Goal: Task Accomplishment & Management: Manage account settings

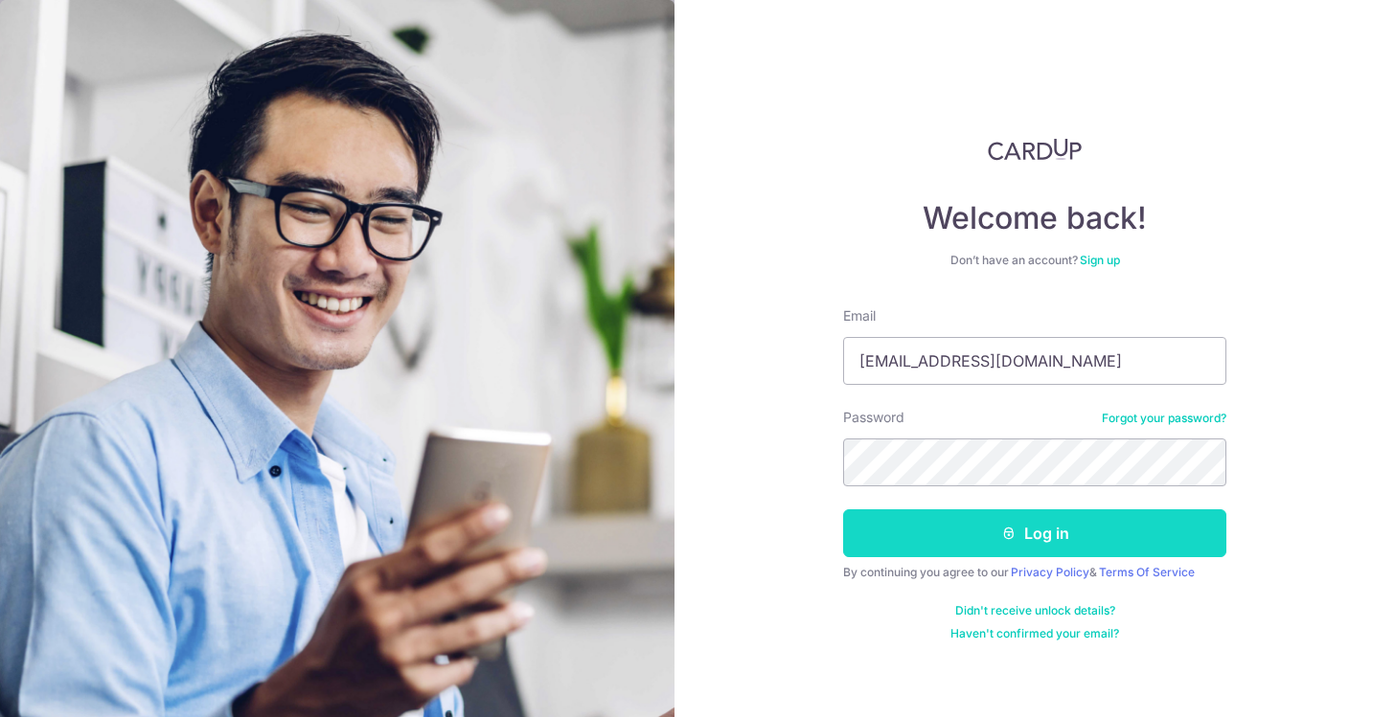
type input "danieldaniel7@yahoo.com"
click at [967, 543] on button "Log in" at bounding box center [1034, 534] width 383 height 48
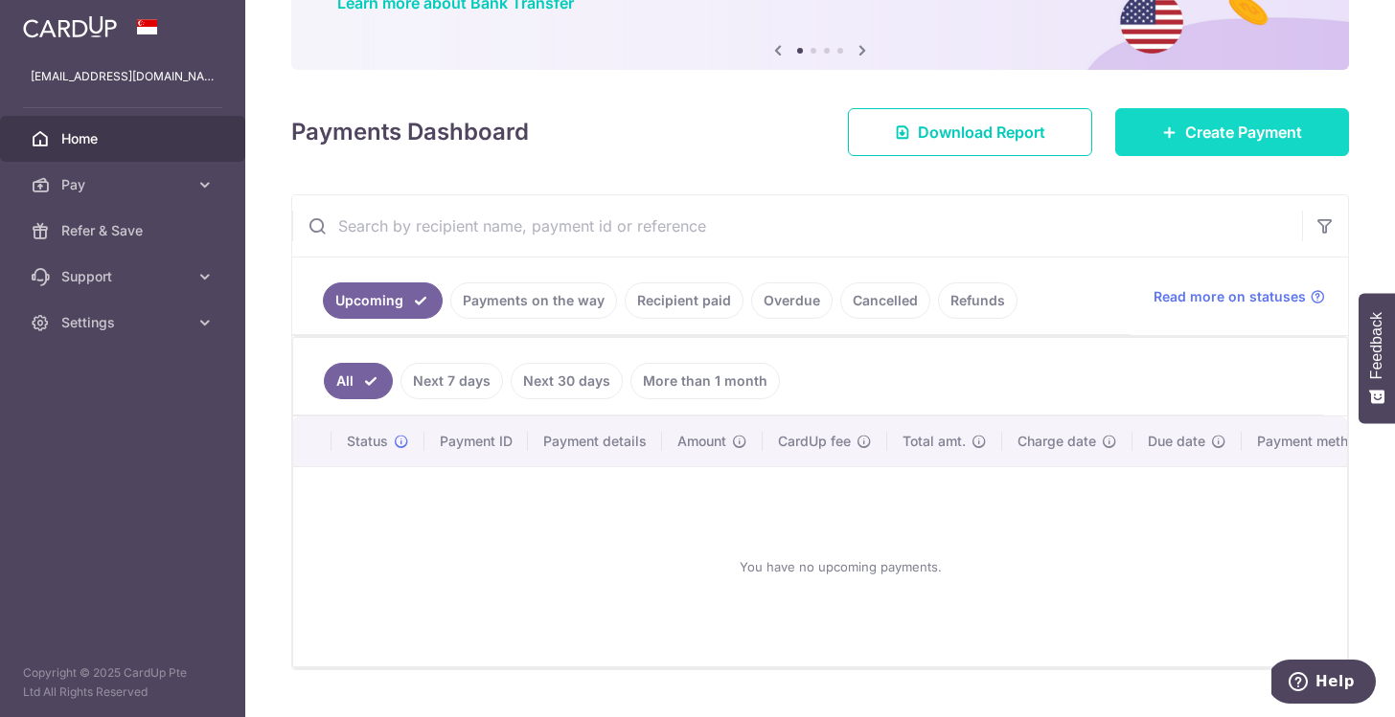
click at [1197, 125] on span "Create Payment" at bounding box center [1243, 132] width 117 height 23
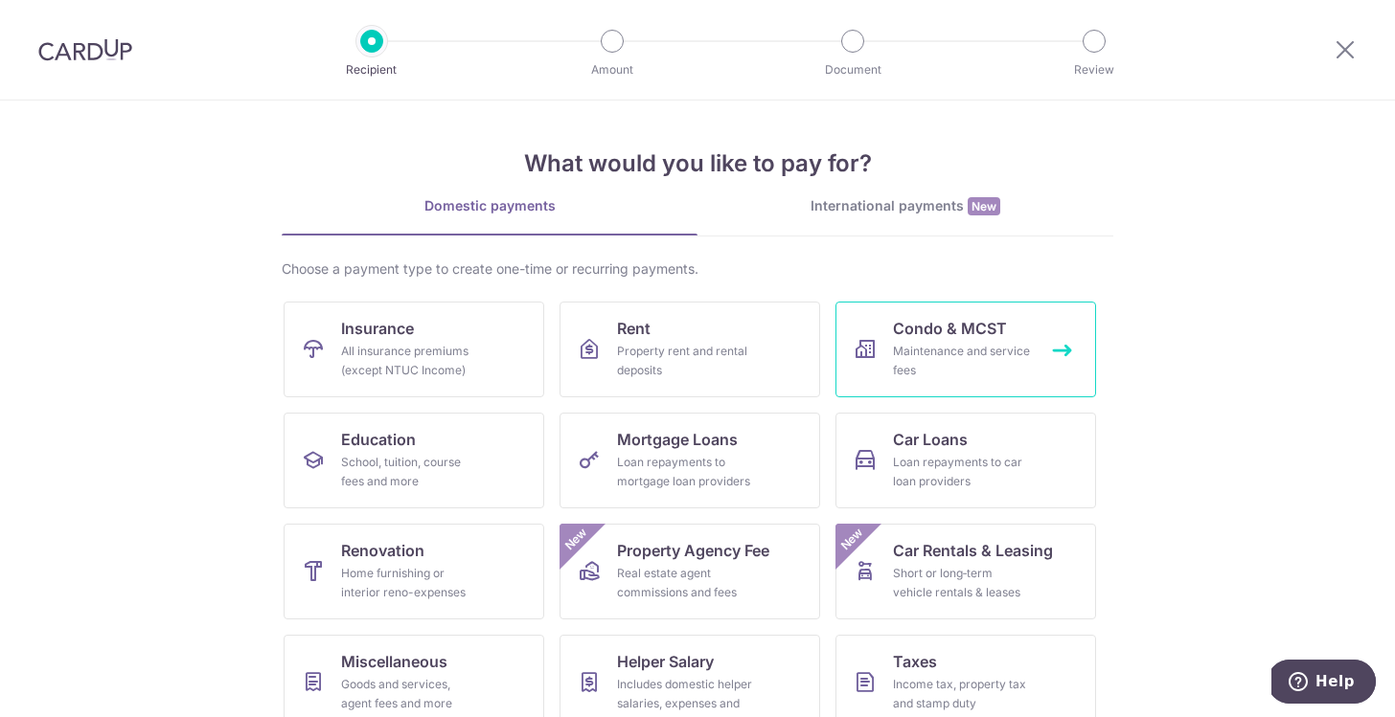
click at [893, 349] on div "Maintenance and service fees" at bounding box center [962, 361] width 138 height 38
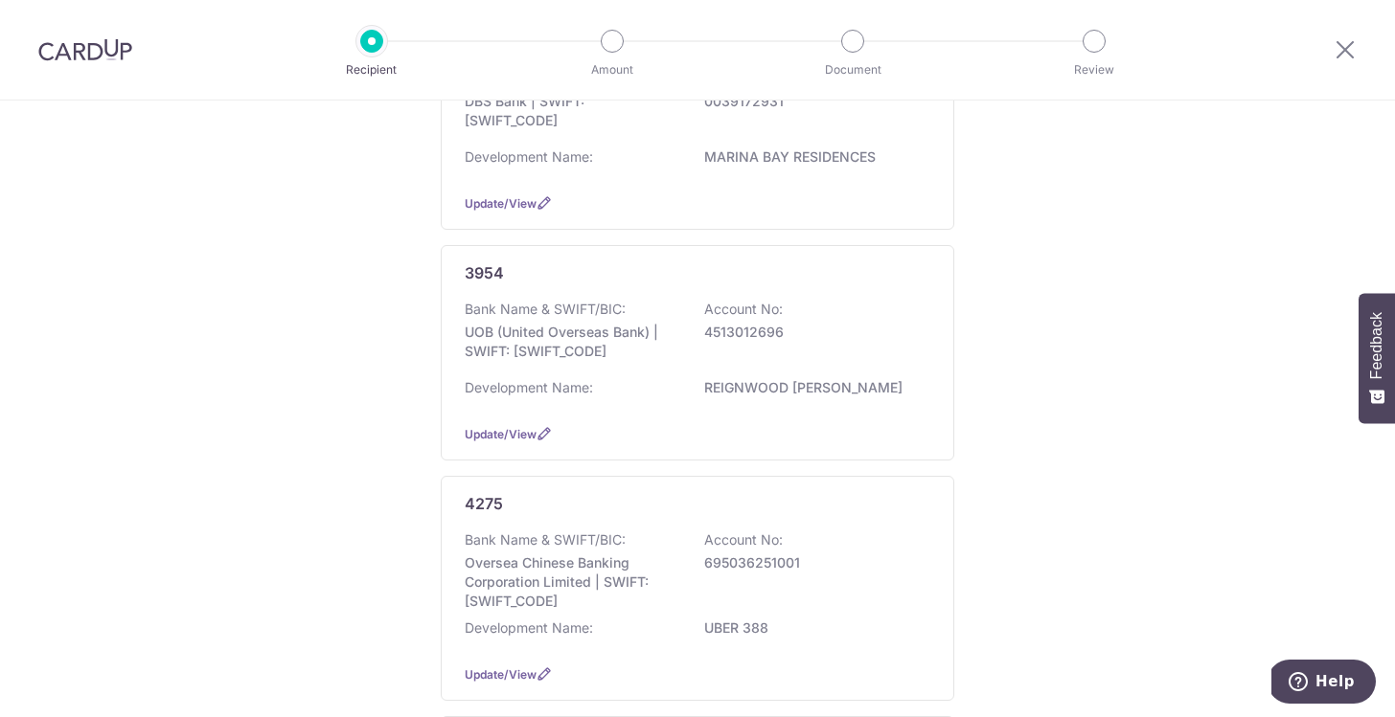
scroll to position [546, 0]
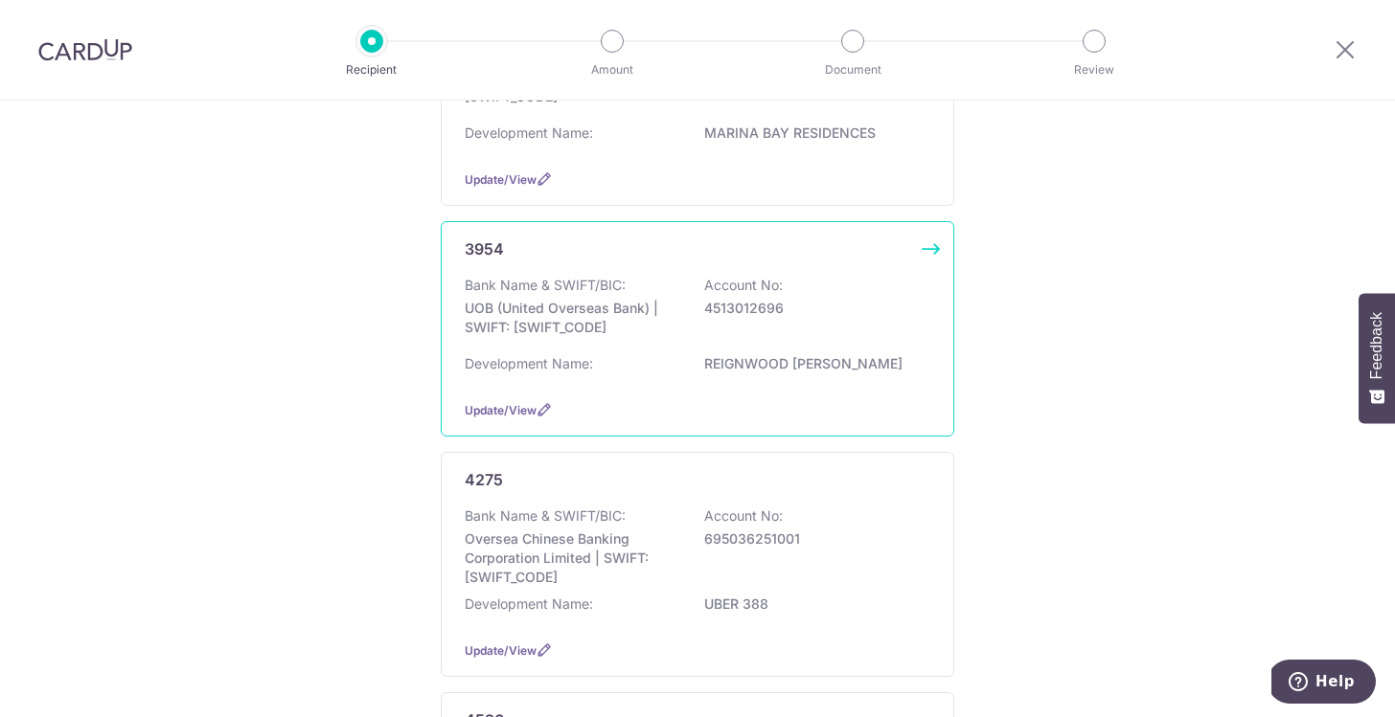
click at [719, 295] on p "Account No:" at bounding box center [743, 285] width 79 height 19
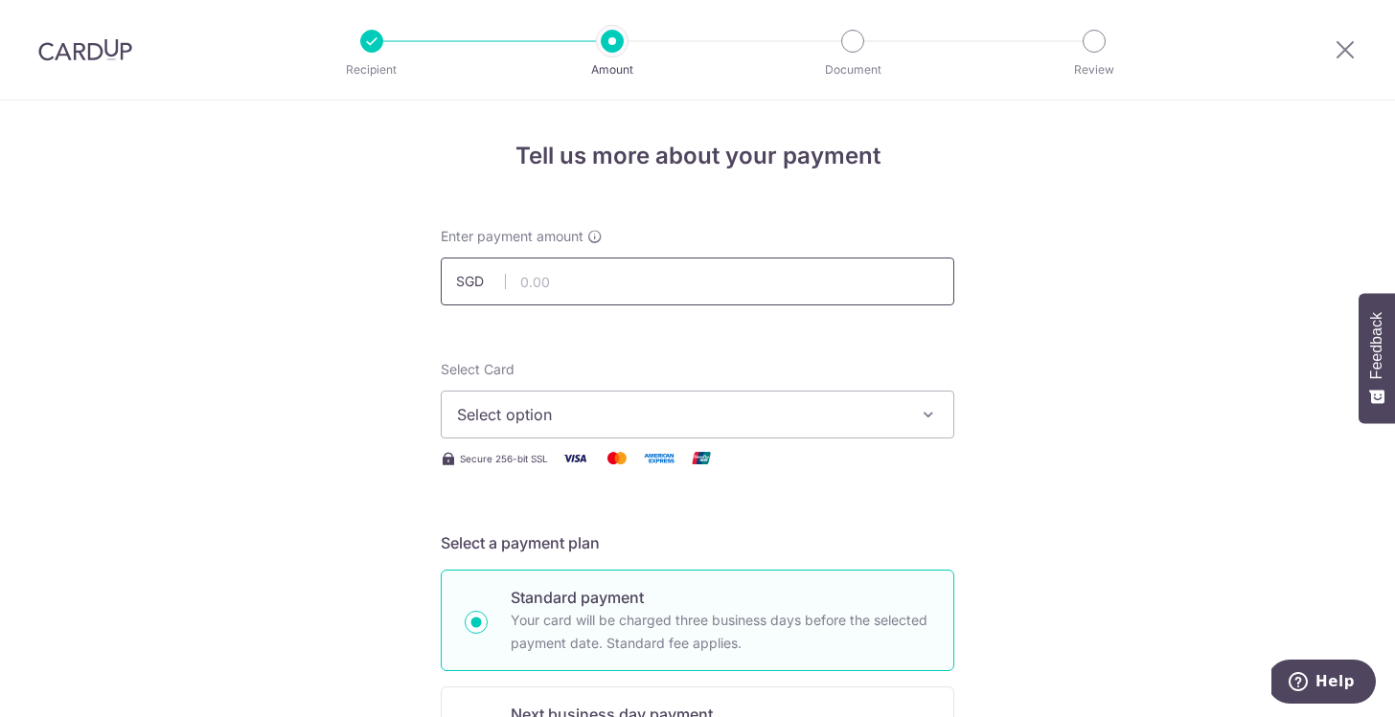
click at [657, 272] on input "text" at bounding box center [697, 282] width 513 height 48
type input "500.00"
click at [928, 419] on icon "button" at bounding box center [928, 414] width 19 height 19
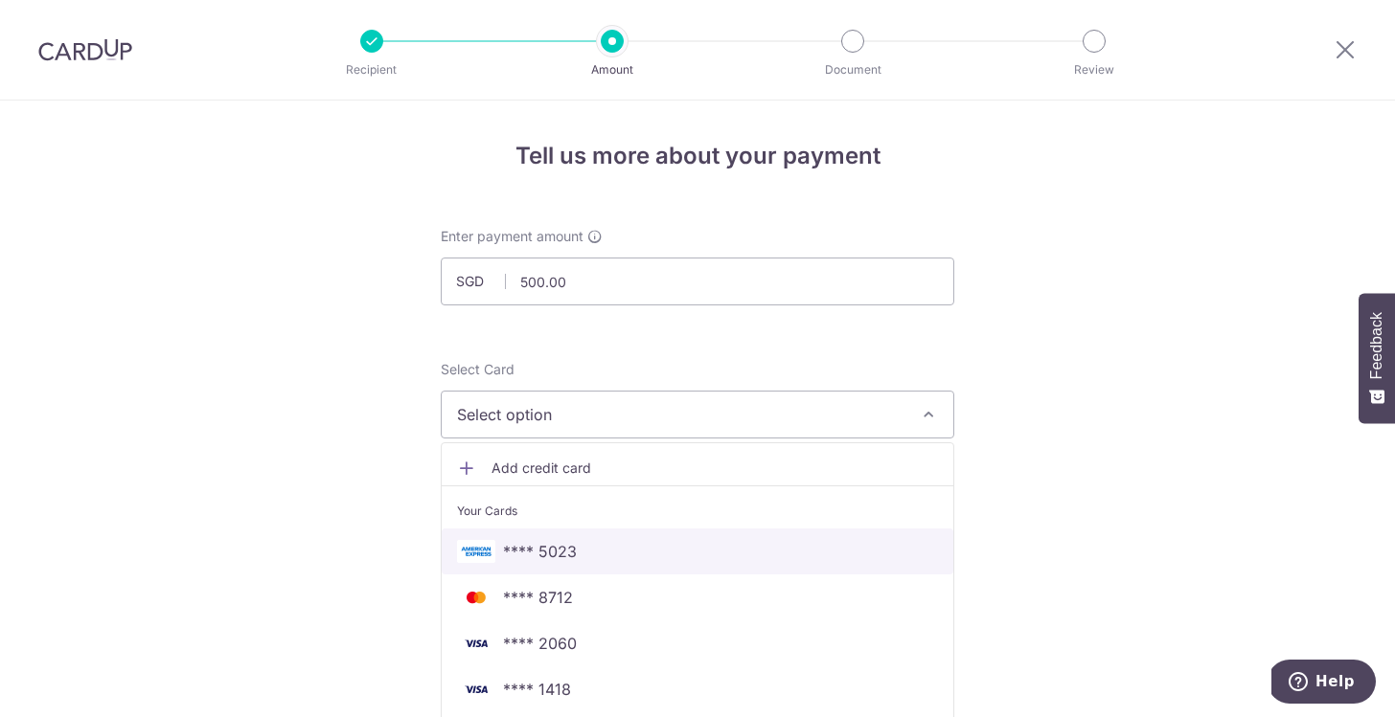
click at [797, 546] on span "**** 5023" at bounding box center [697, 551] width 481 height 23
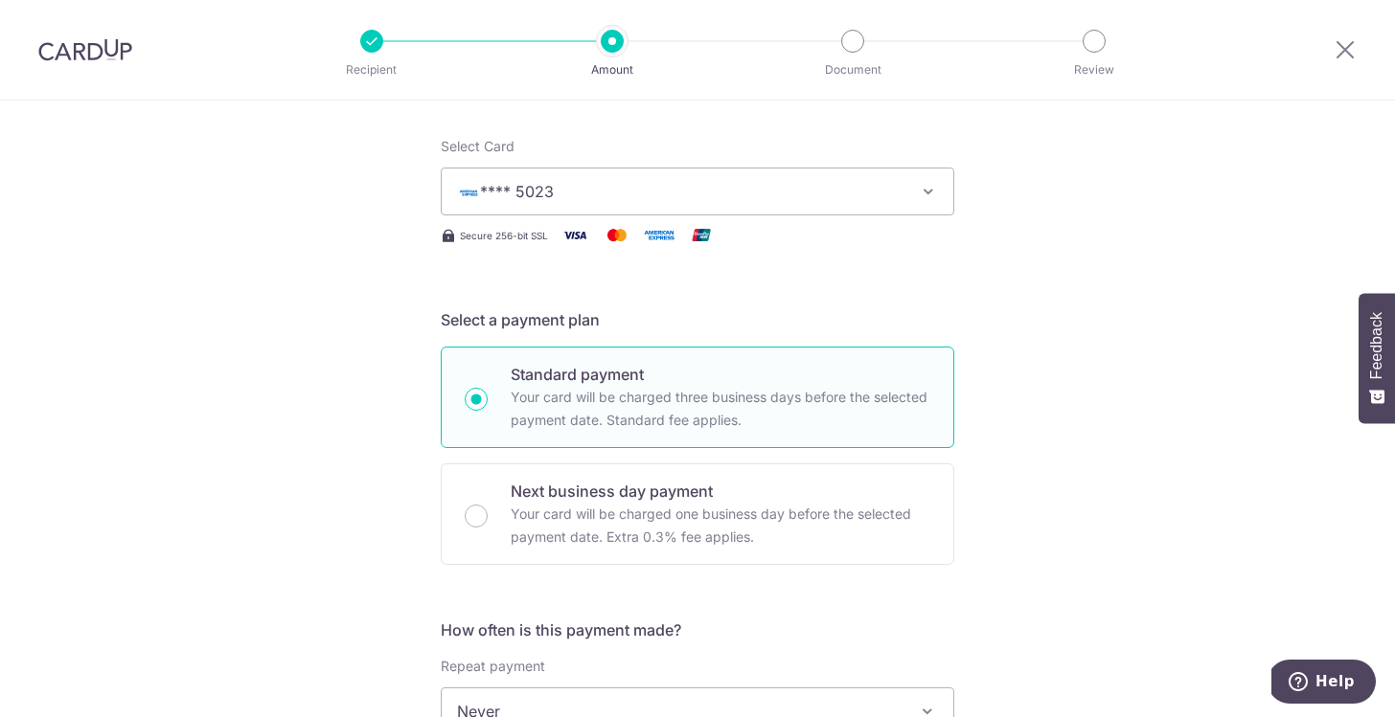
scroll to position [224, 0]
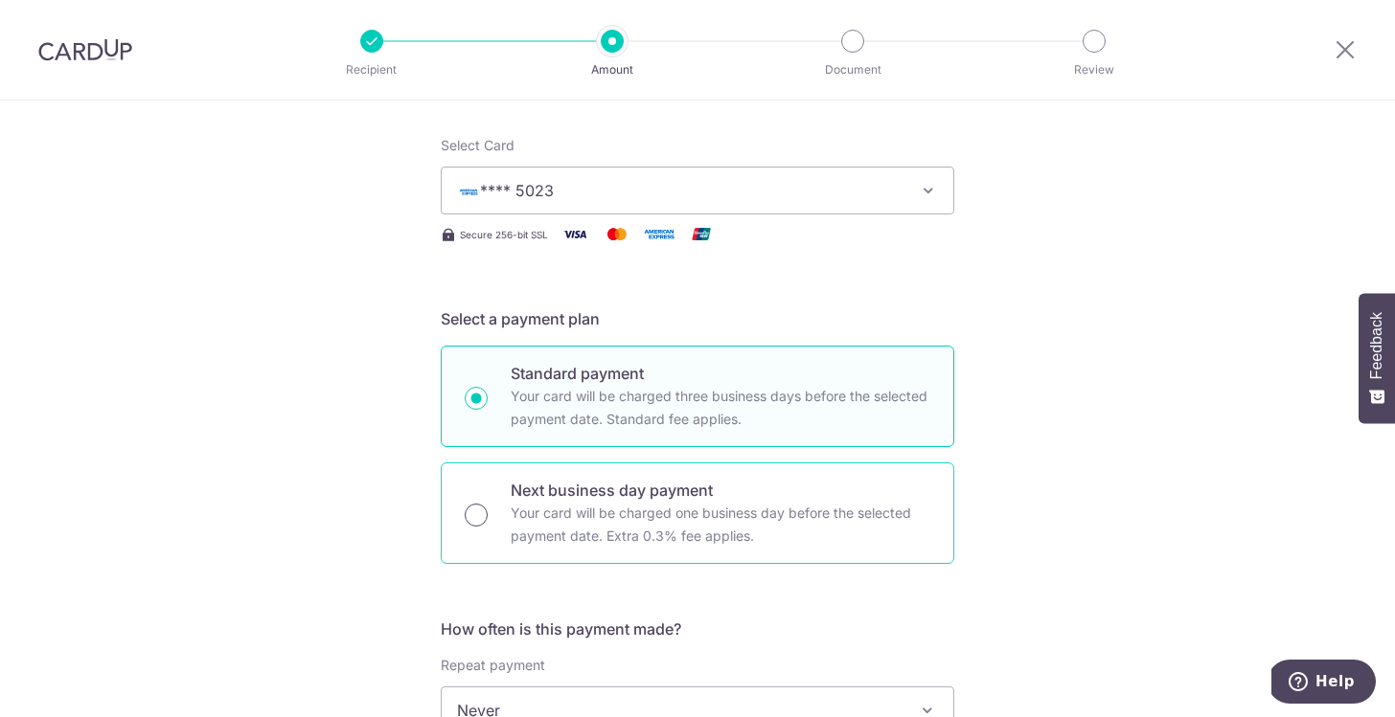
click at [473, 520] on input "Next business day payment Your card will be charged one business day before the…" at bounding box center [476, 515] width 23 height 23
radio input "true"
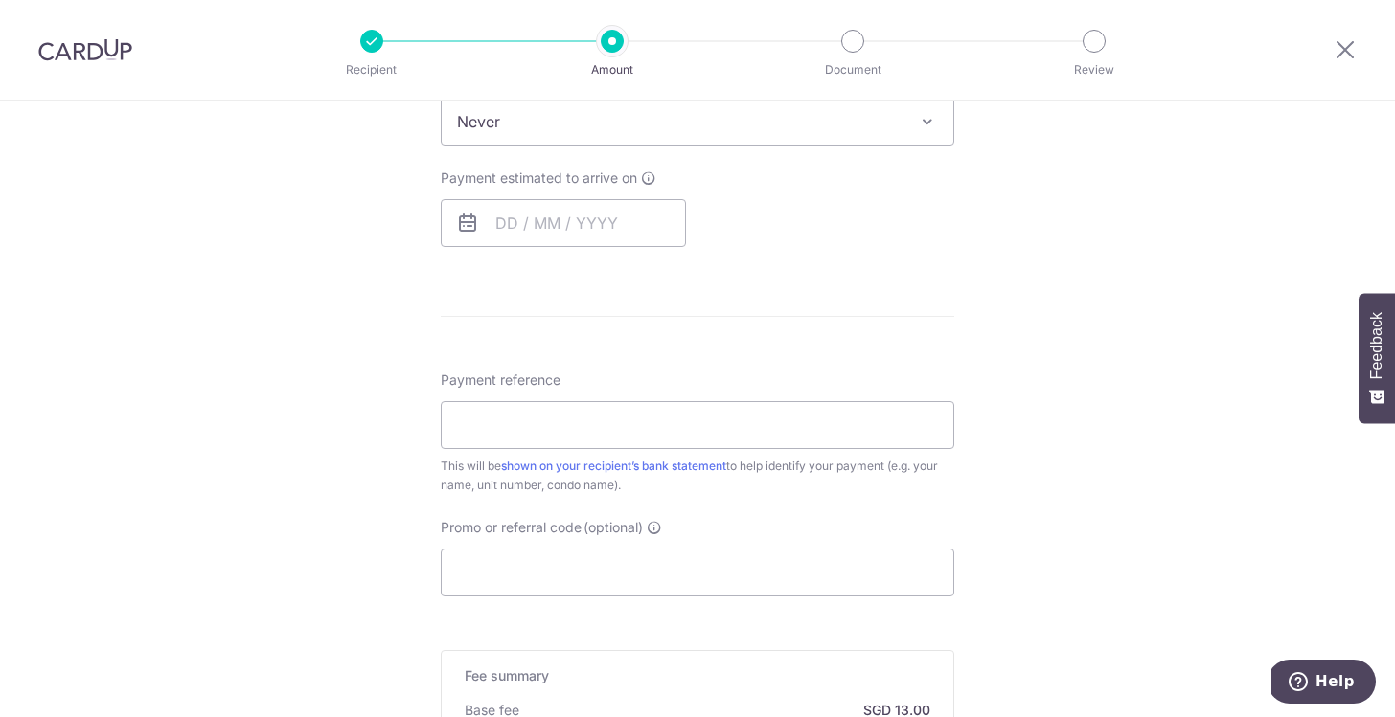
scroll to position [827, 0]
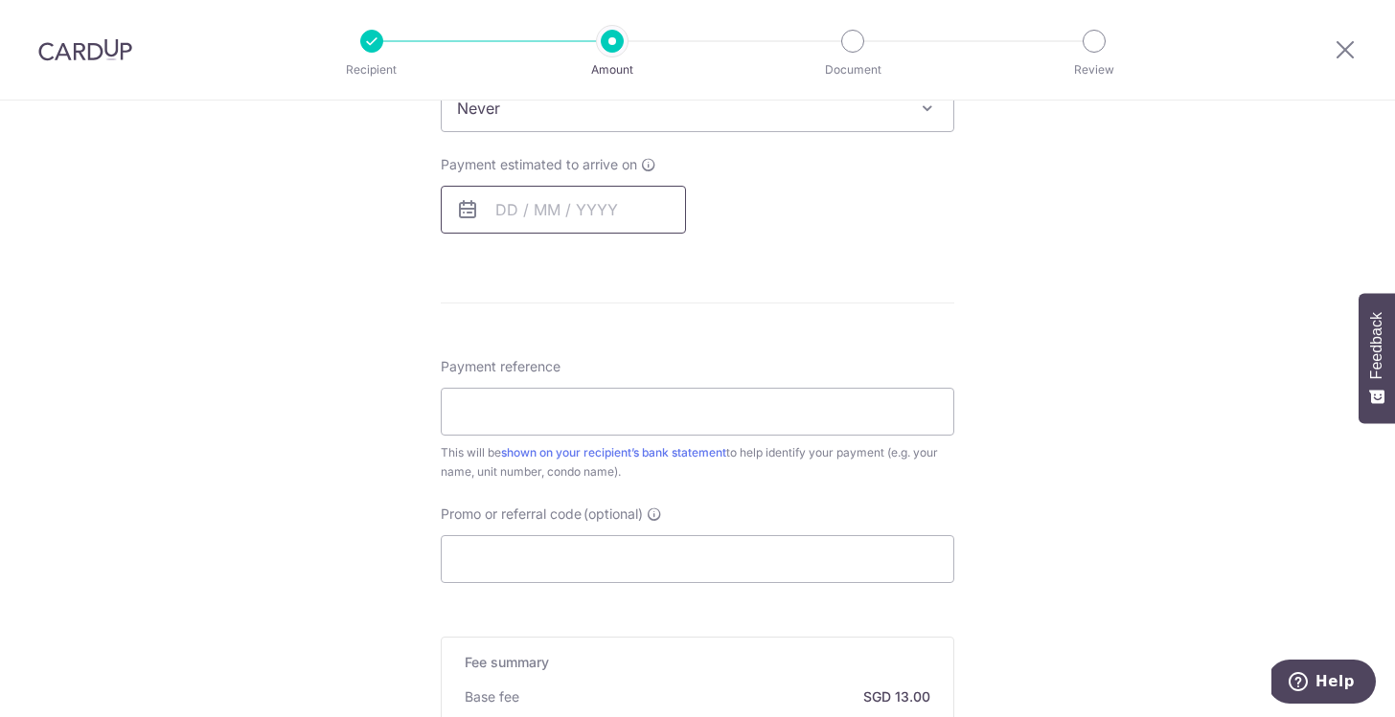
click at [598, 219] on input "text" at bounding box center [563, 210] width 245 height 48
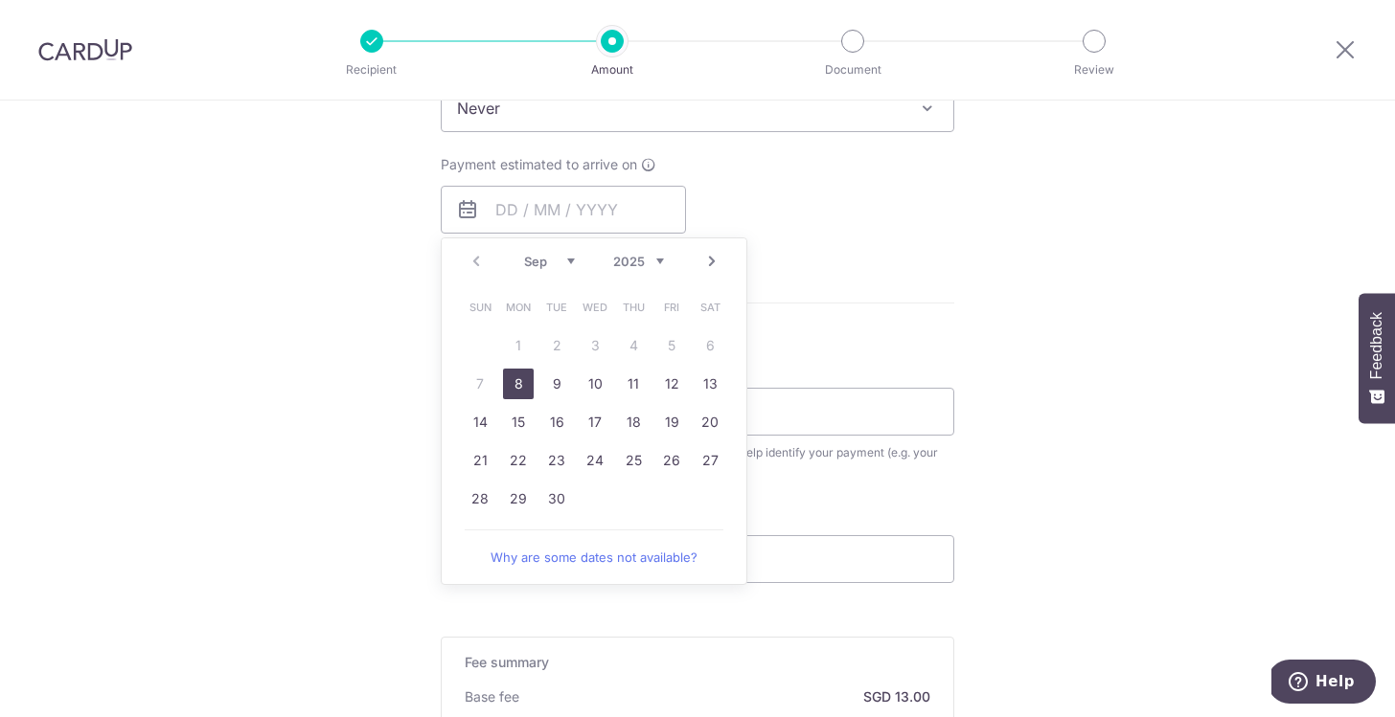
click at [504, 397] on link "8" at bounding box center [518, 384] width 31 height 31
type input "[DATE]"
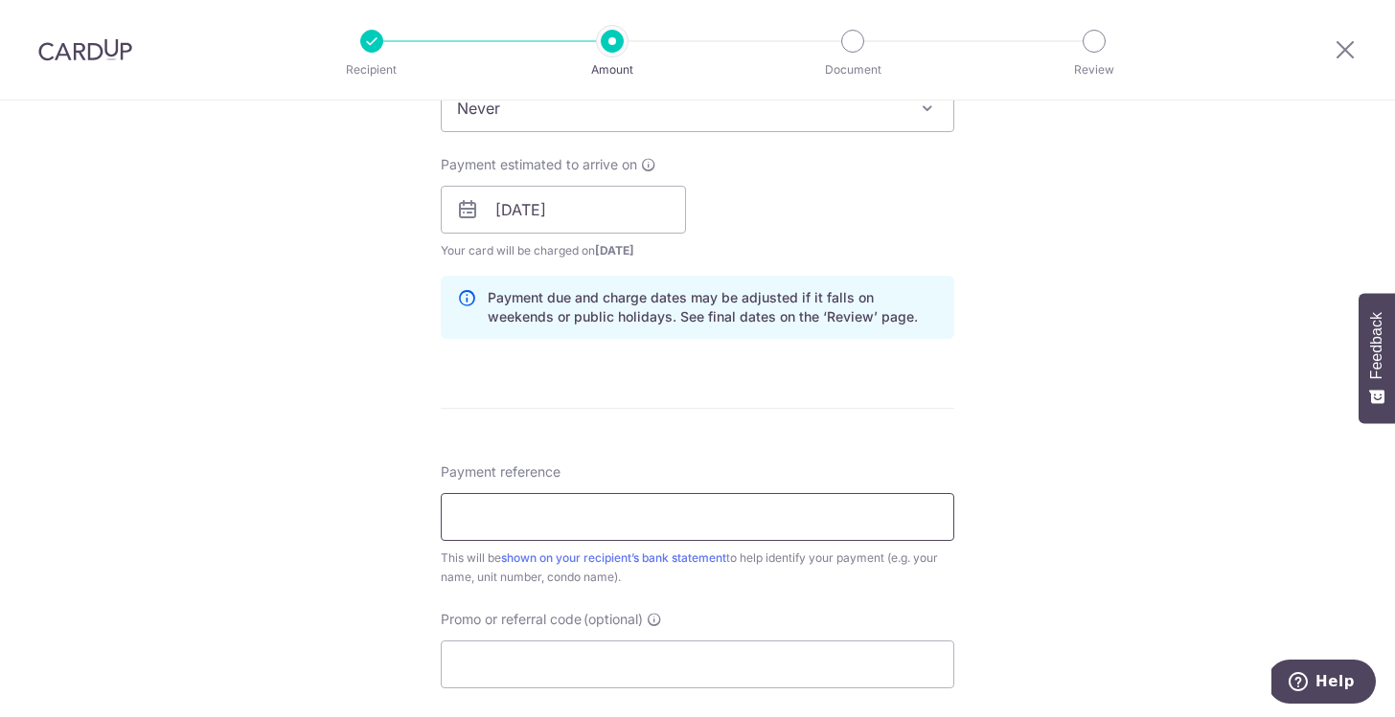
click at [627, 520] on input "Payment reference" at bounding box center [697, 517] width 513 height 48
paste input "HMT2001 Unit ( 20 - 01 ) [PERSON_NAME]"
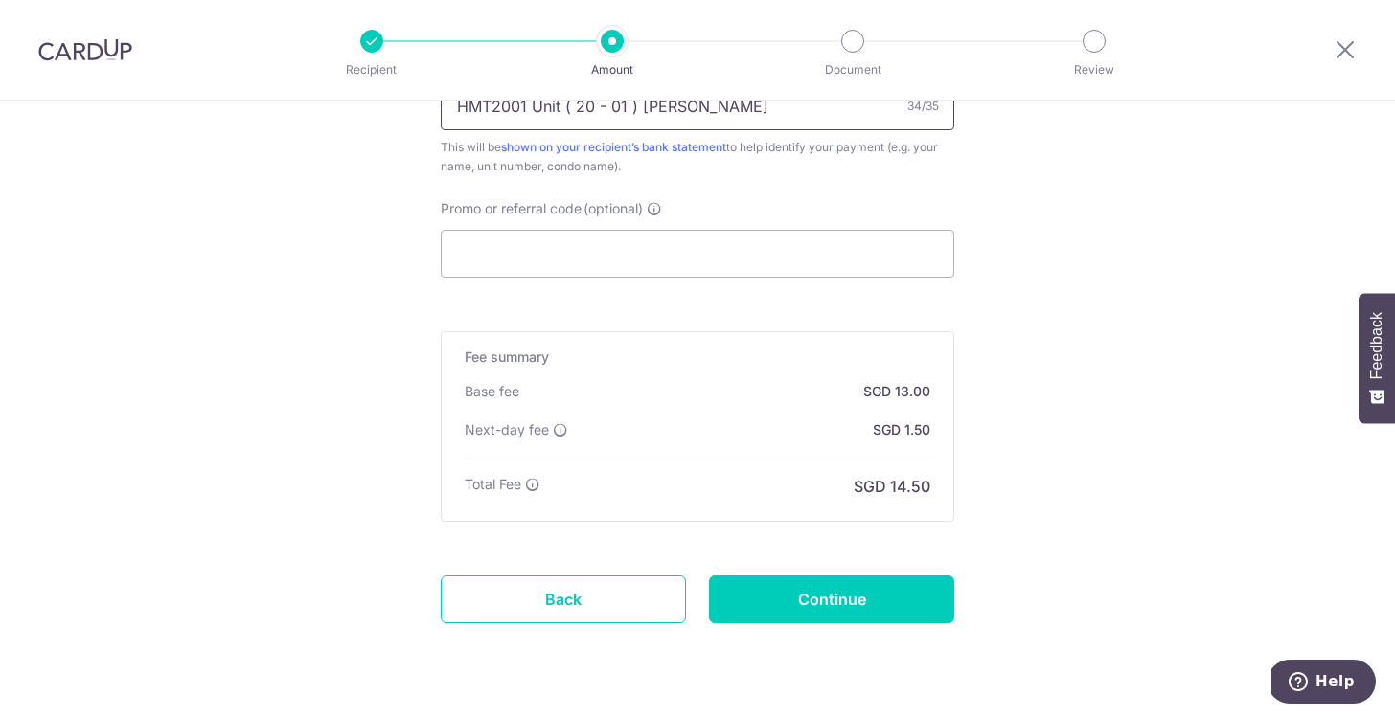
scroll to position [1287, 0]
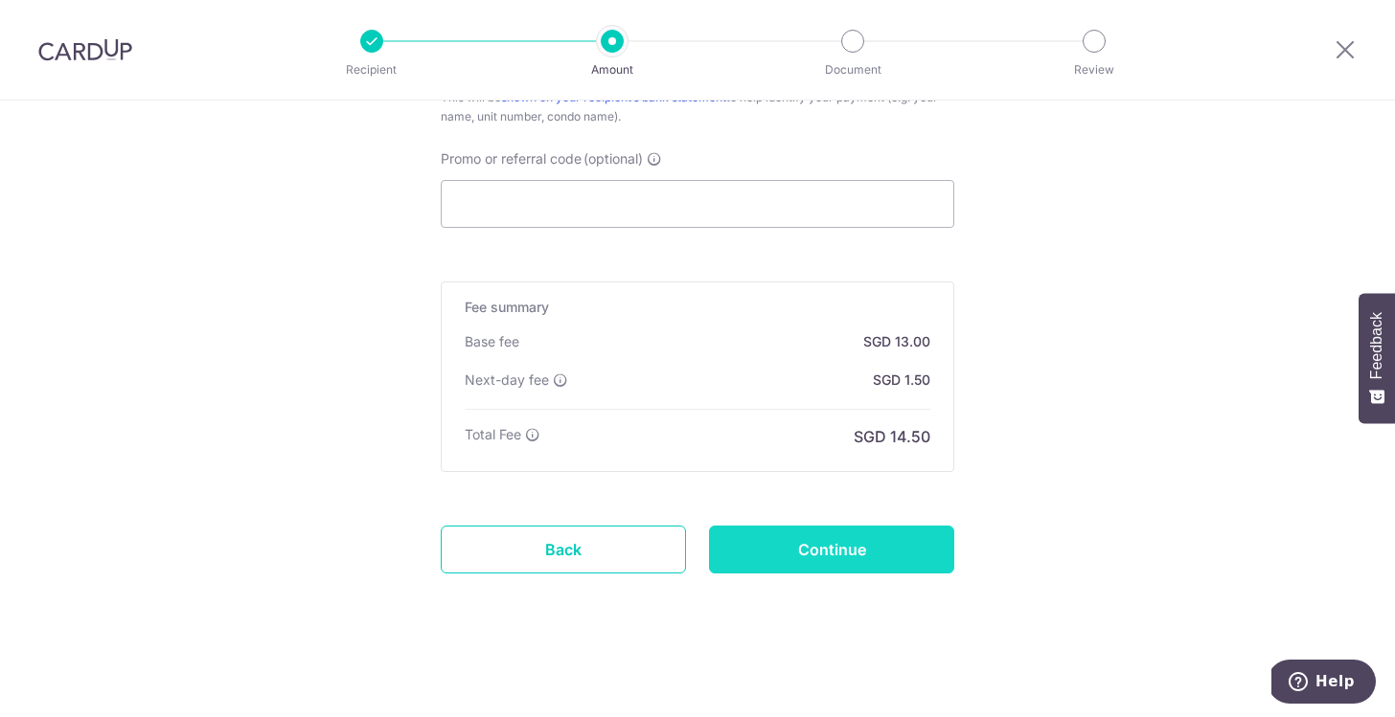
type input "HMT2001 Unit ( 20 - 01 ) [PERSON_NAME]"
click at [886, 540] on input "Continue" at bounding box center [831, 550] width 245 height 48
type input "Create Schedule"
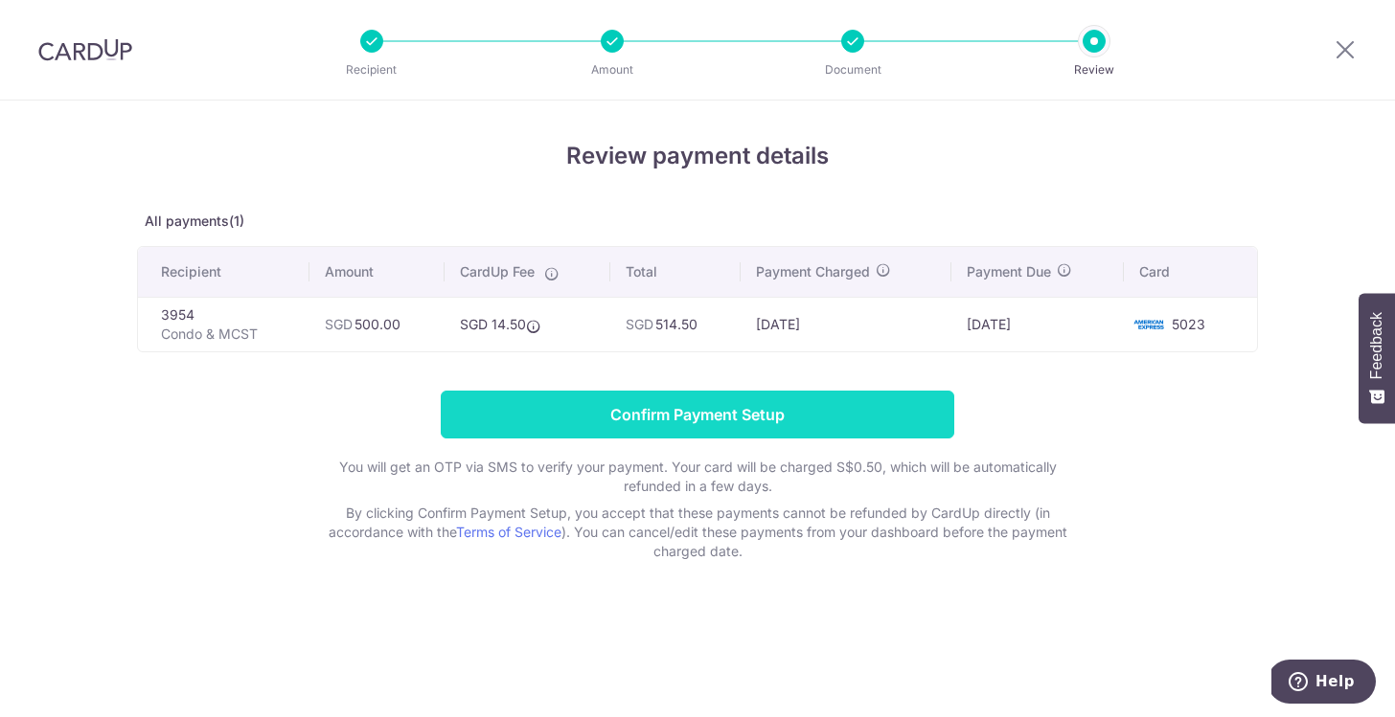
click at [864, 432] on input "Confirm Payment Setup" at bounding box center [697, 415] width 513 height 48
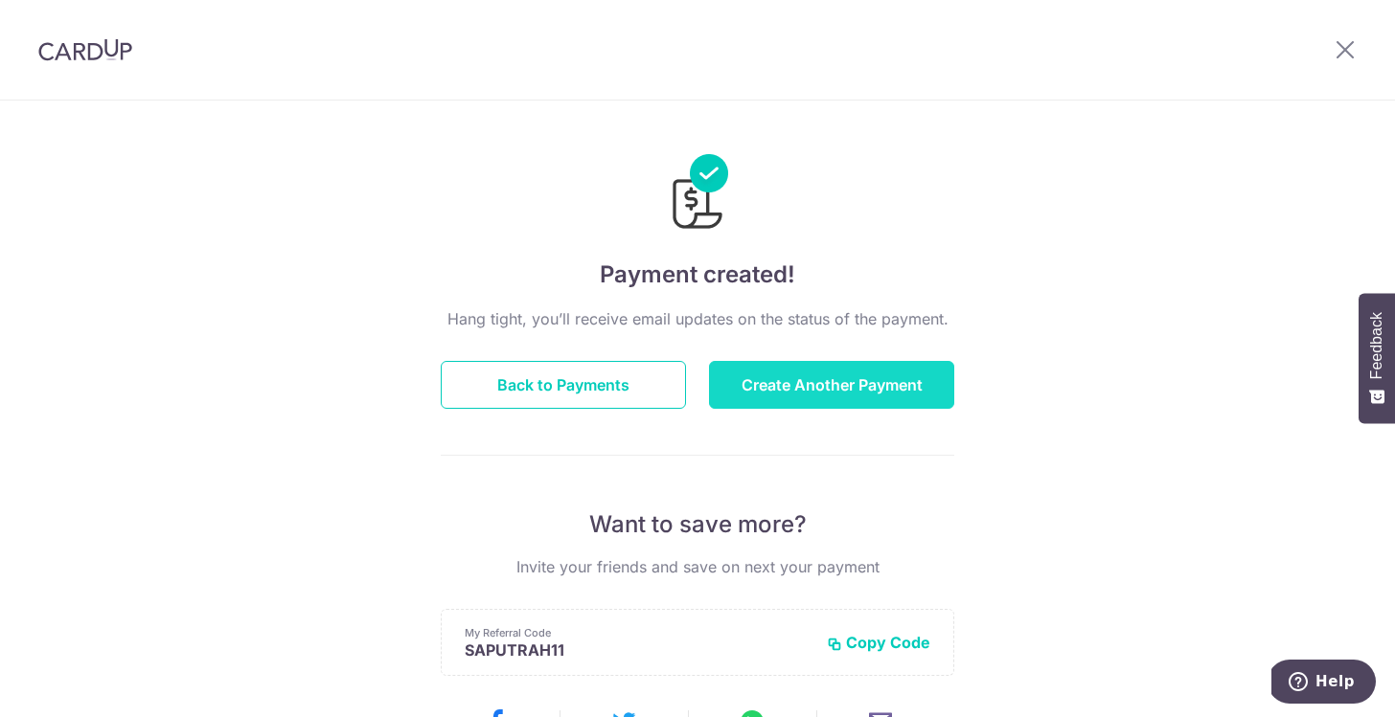
click at [863, 397] on button "Create Another Payment" at bounding box center [831, 385] width 245 height 48
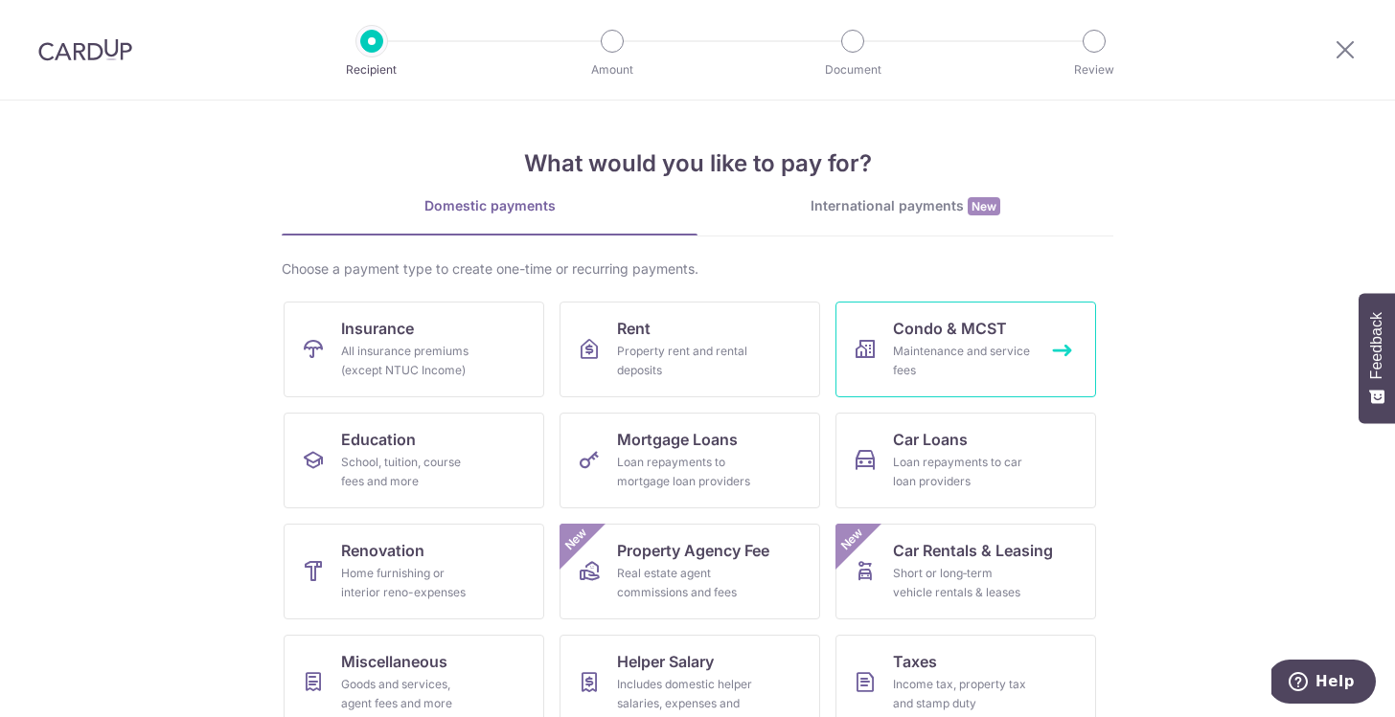
click at [999, 348] on div "Maintenance and service fees" at bounding box center [962, 361] width 138 height 38
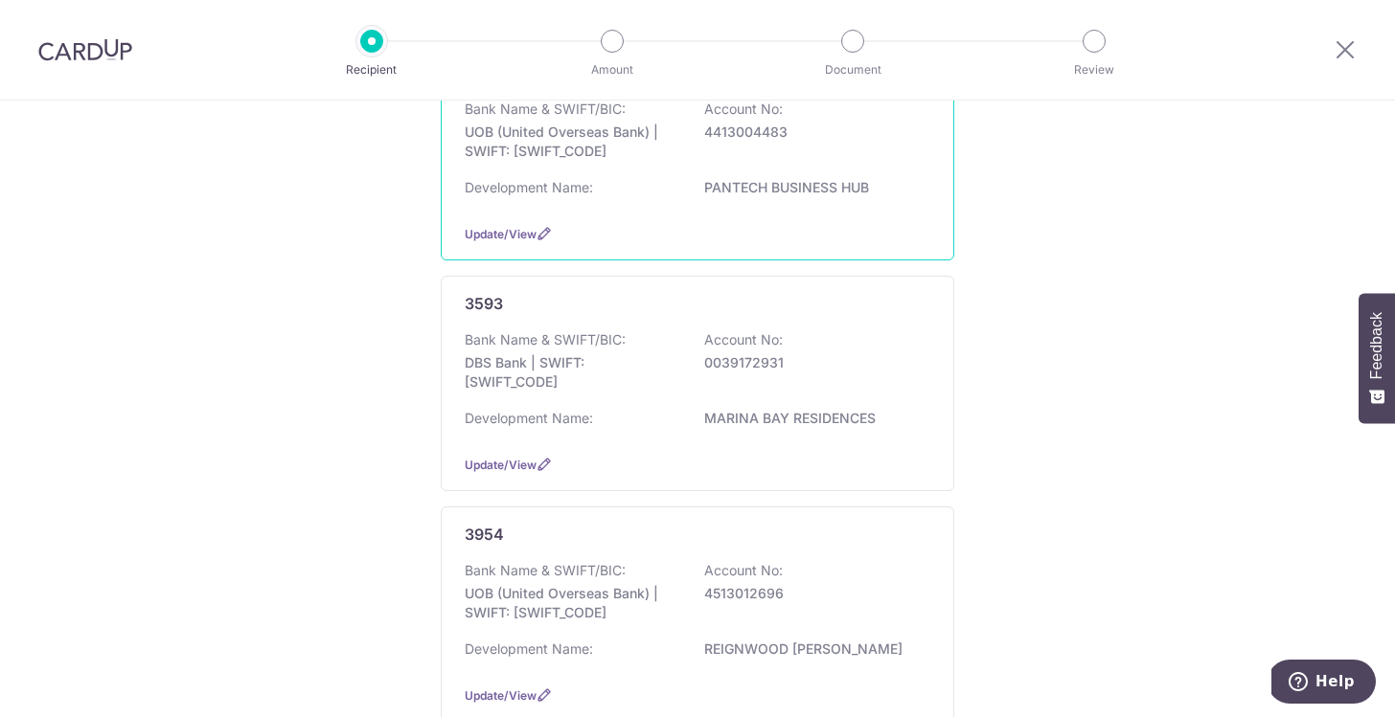
scroll to position [252, 0]
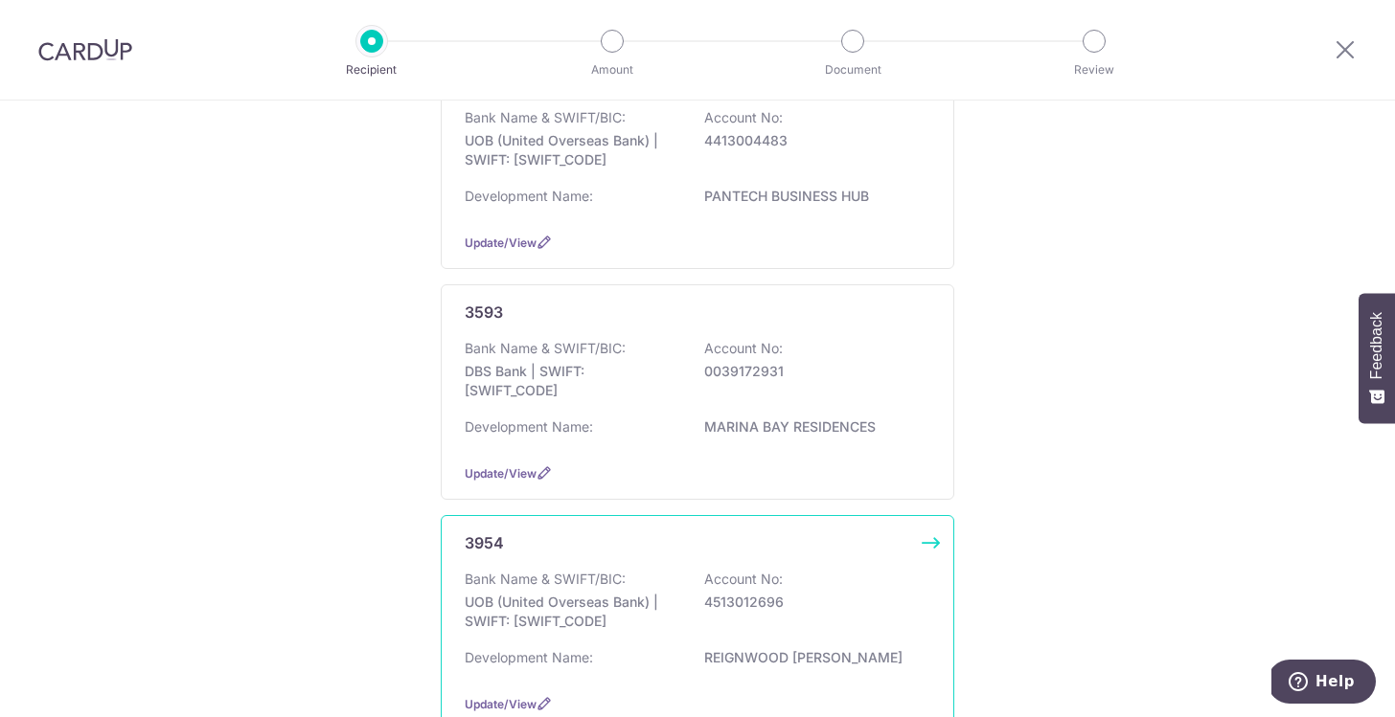
click at [555, 589] on p "Bank Name & SWIFT/BIC:" at bounding box center [545, 579] width 161 height 19
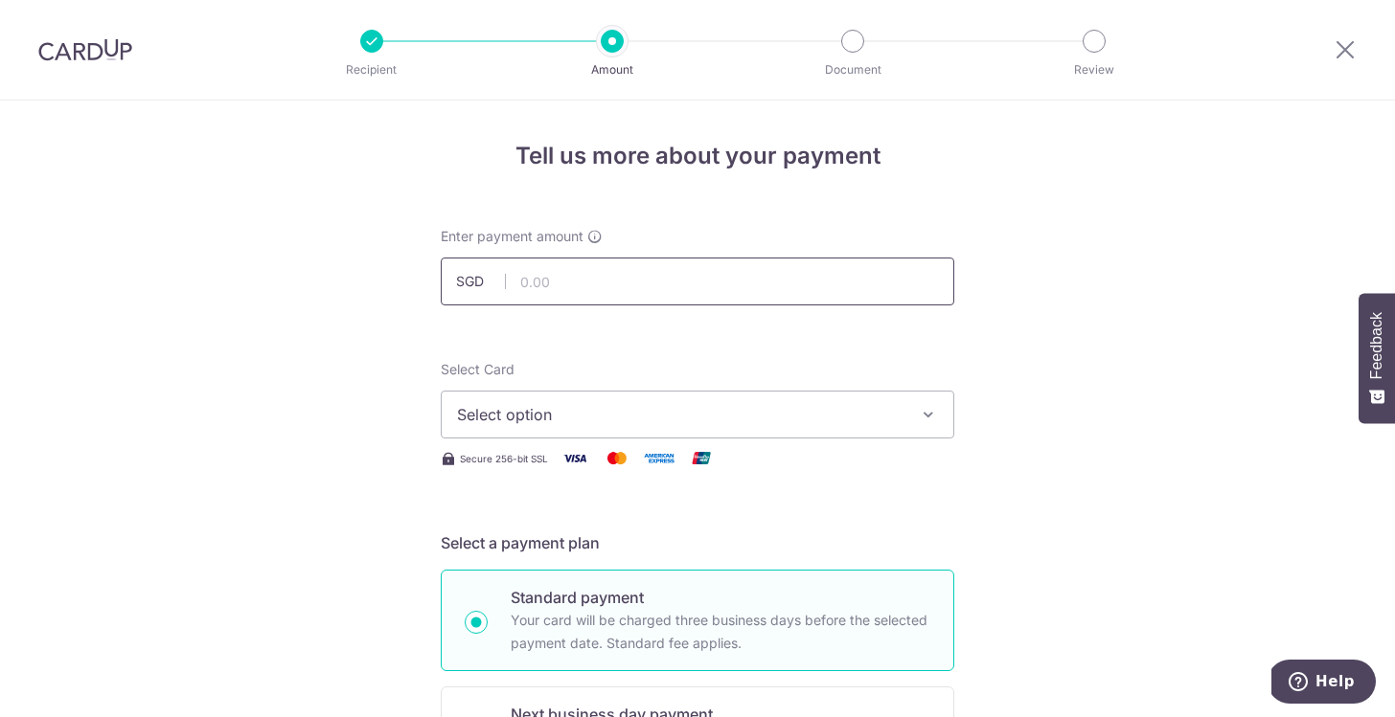
click at [862, 284] on input "text" at bounding box center [697, 282] width 513 height 48
click at [924, 408] on icon "button" at bounding box center [928, 414] width 19 height 19
type input "500.00"
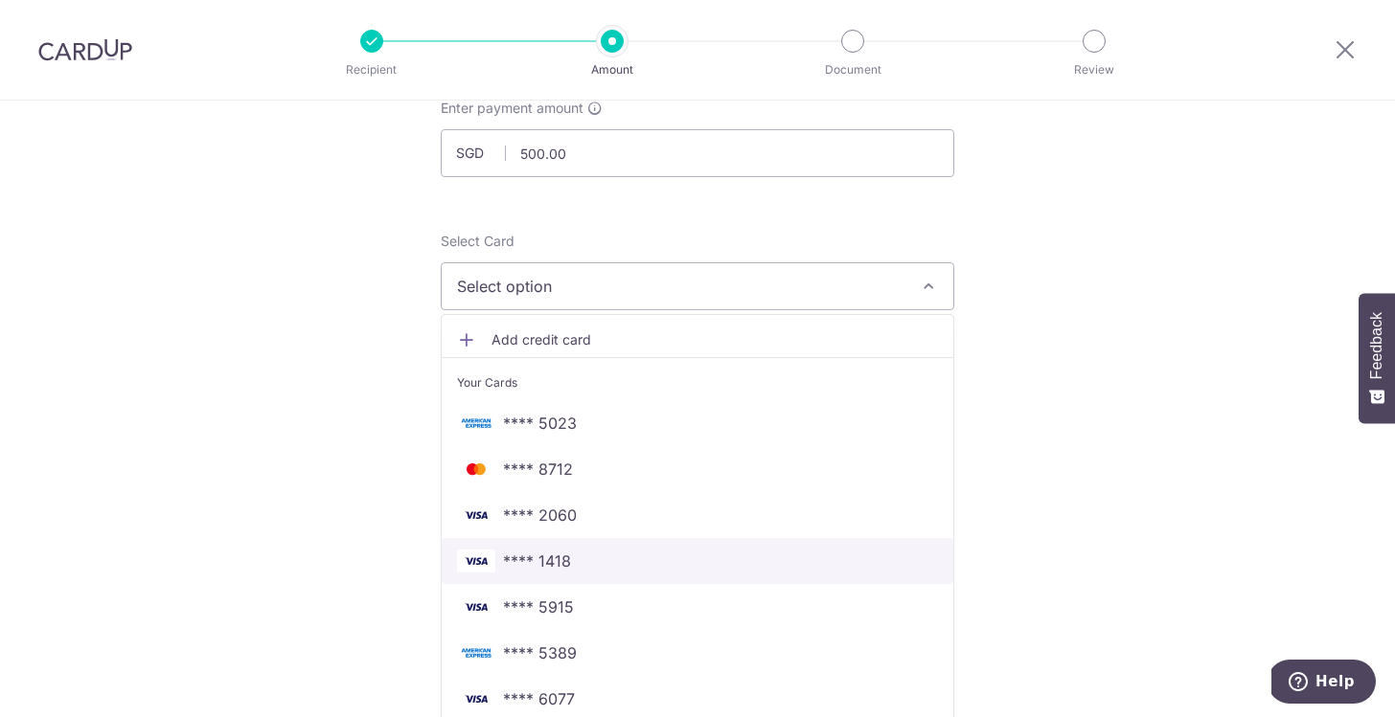
scroll to position [160, 0]
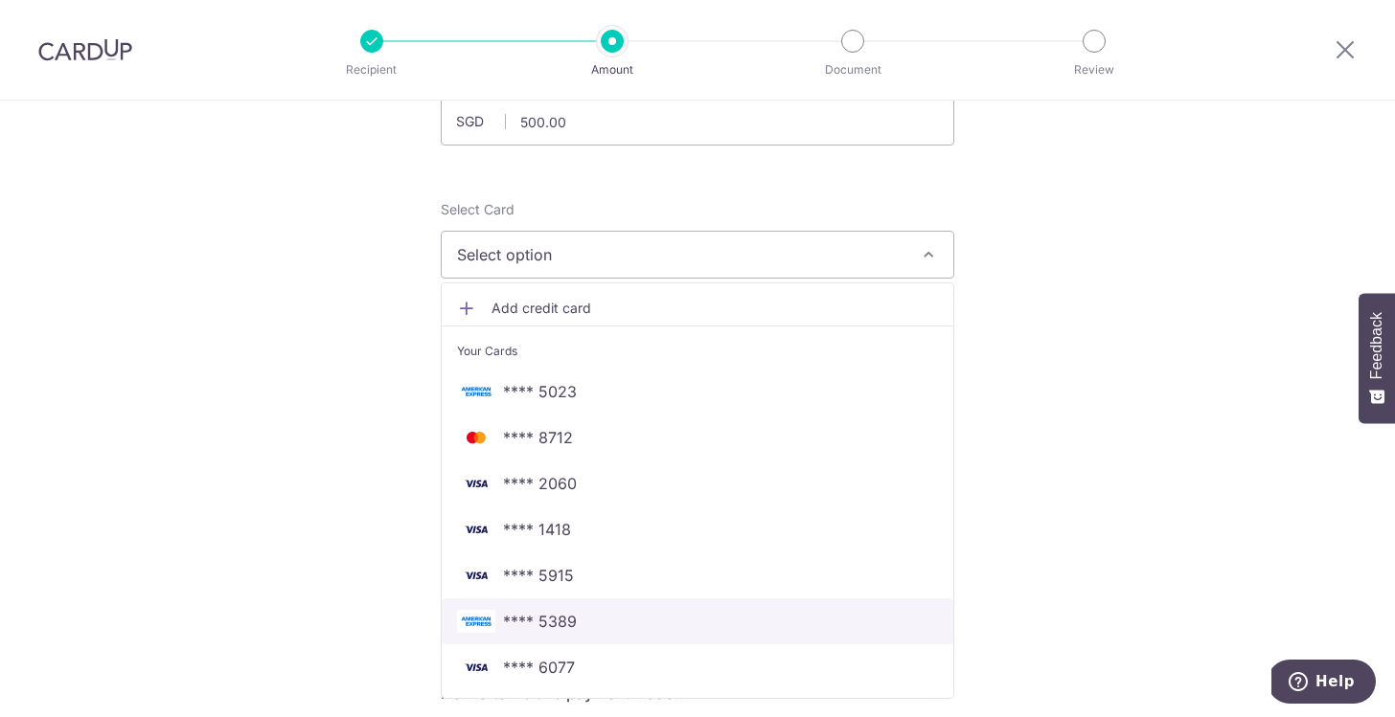
click at [617, 623] on span "**** 5389" at bounding box center [697, 621] width 481 height 23
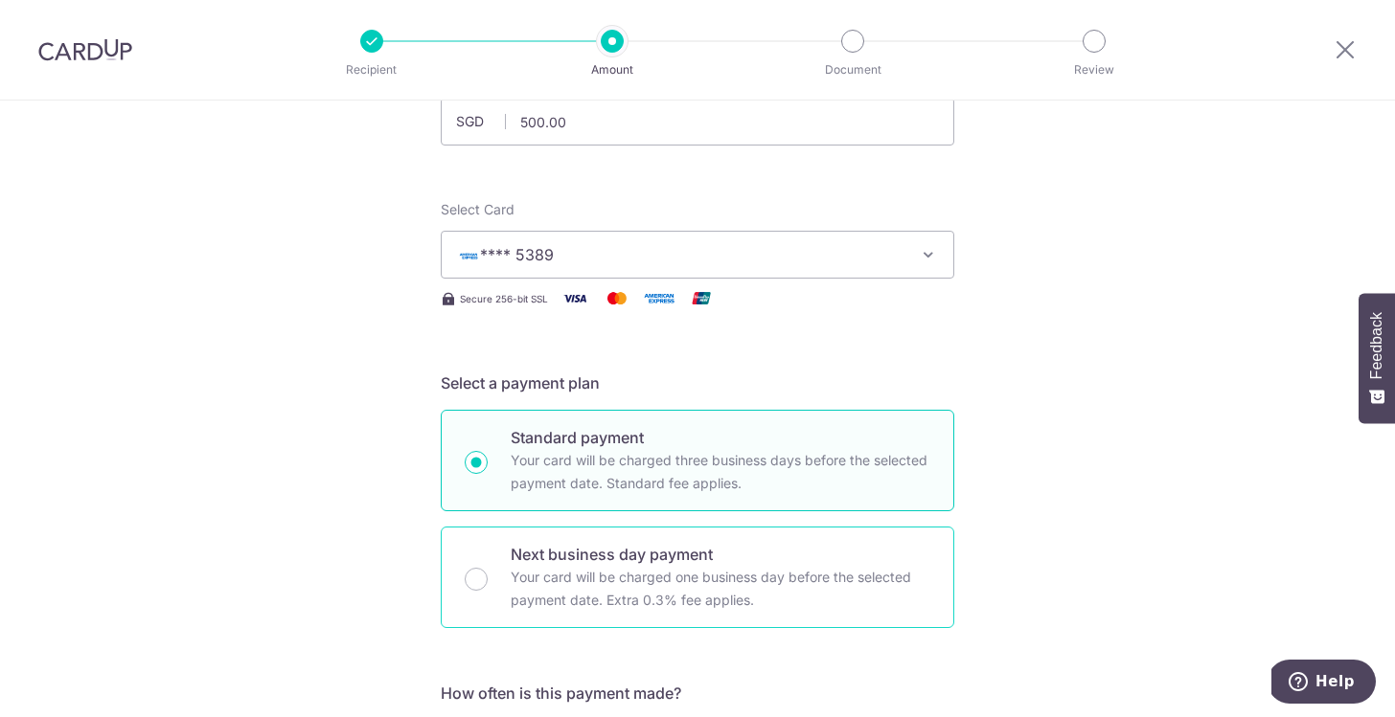
click at [709, 556] on p "Next business day payment" at bounding box center [721, 554] width 420 height 23
click at [488, 568] on input "Next business day payment Your card will be charged one business day before the…" at bounding box center [476, 579] width 23 height 23
radio input "false"
radio input "true"
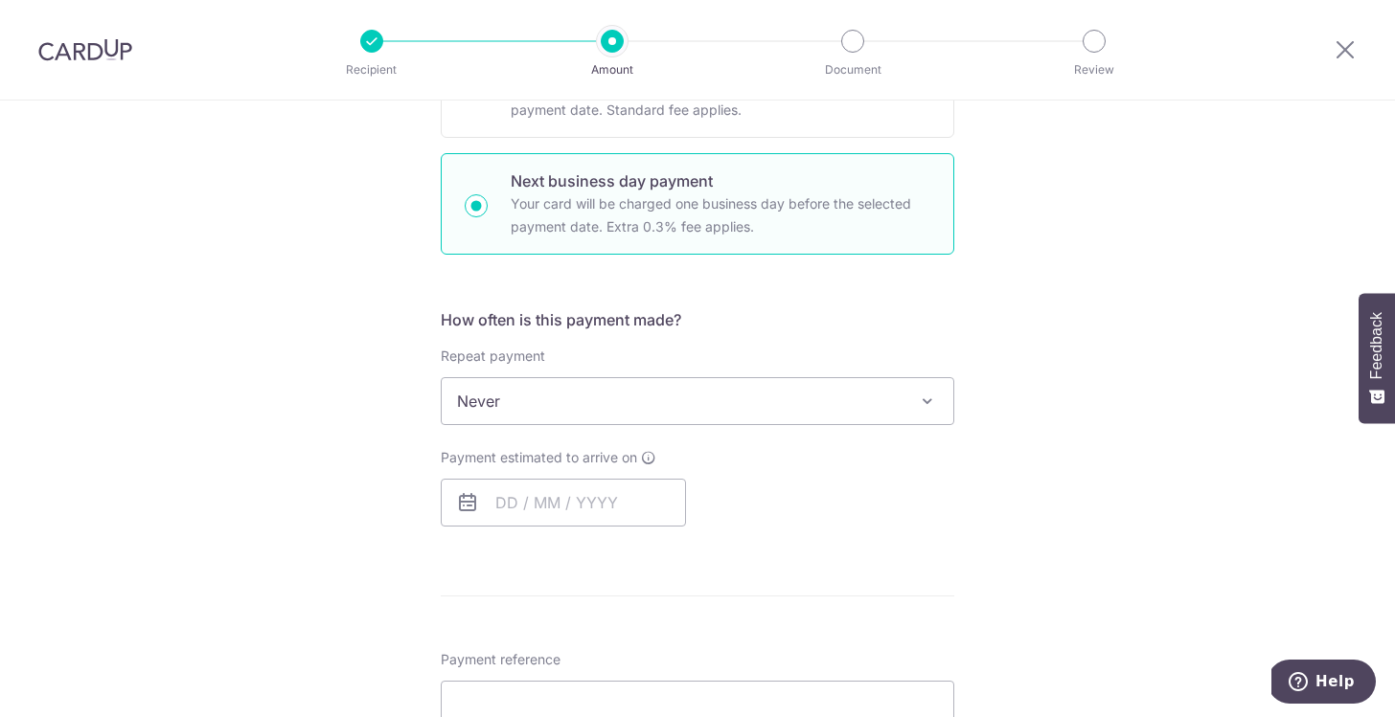
scroll to position [648, 0]
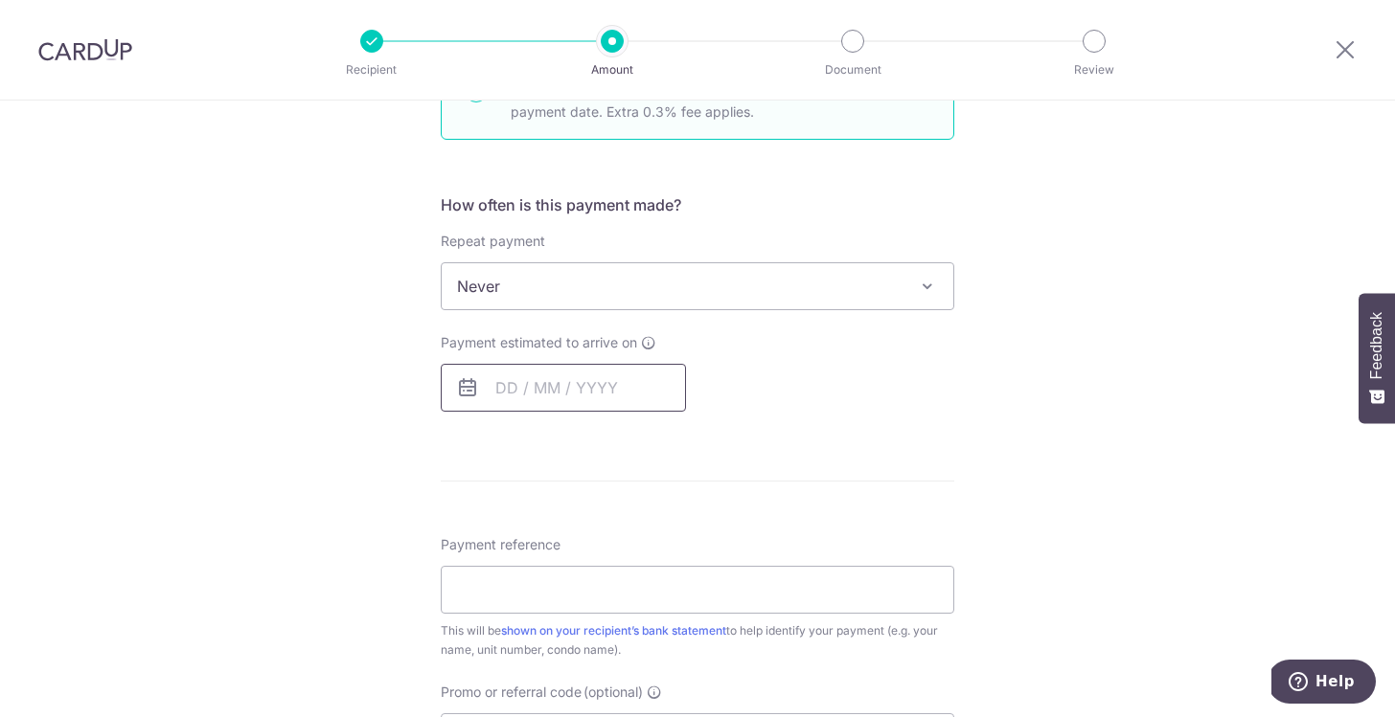
click at [615, 410] on input "text" at bounding box center [563, 388] width 245 height 48
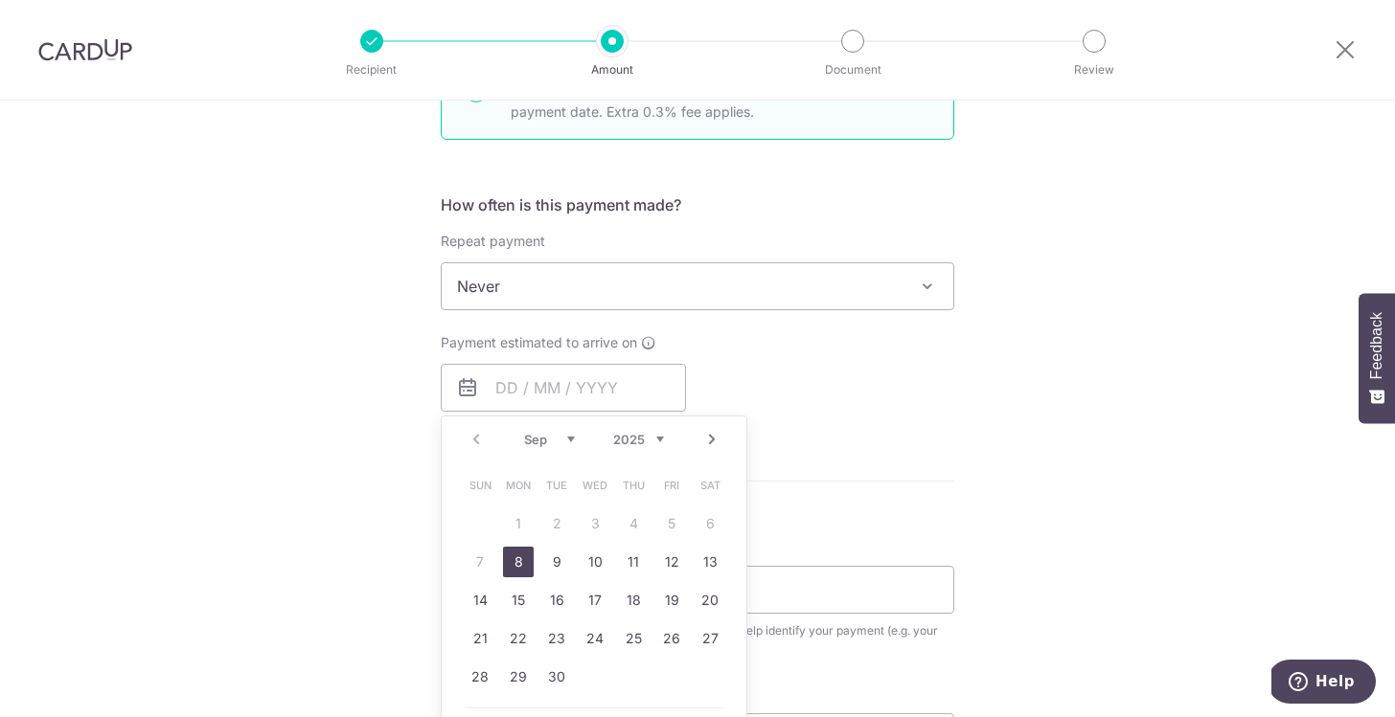
click at [509, 555] on link "8" at bounding box center [518, 562] width 31 height 31
type input "[DATE]"
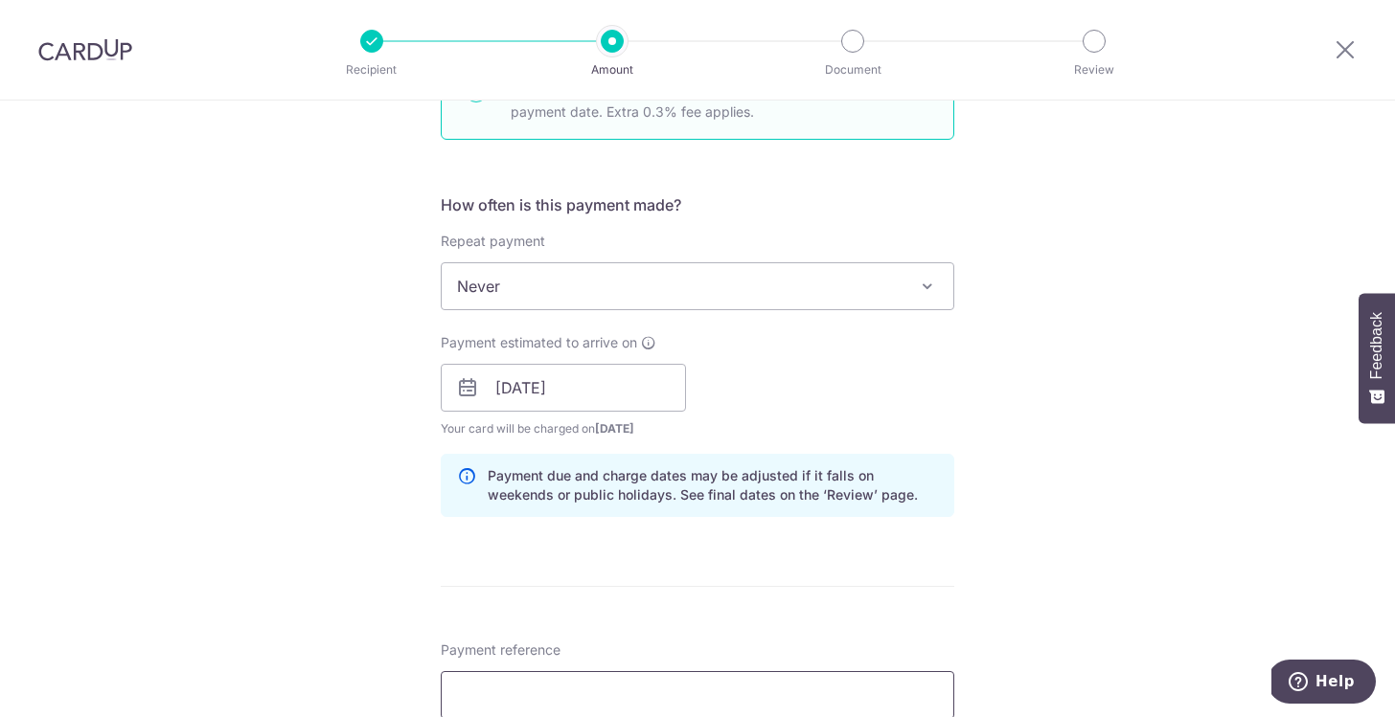
click at [625, 674] on input "Payment reference" at bounding box center [697, 695] width 513 height 48
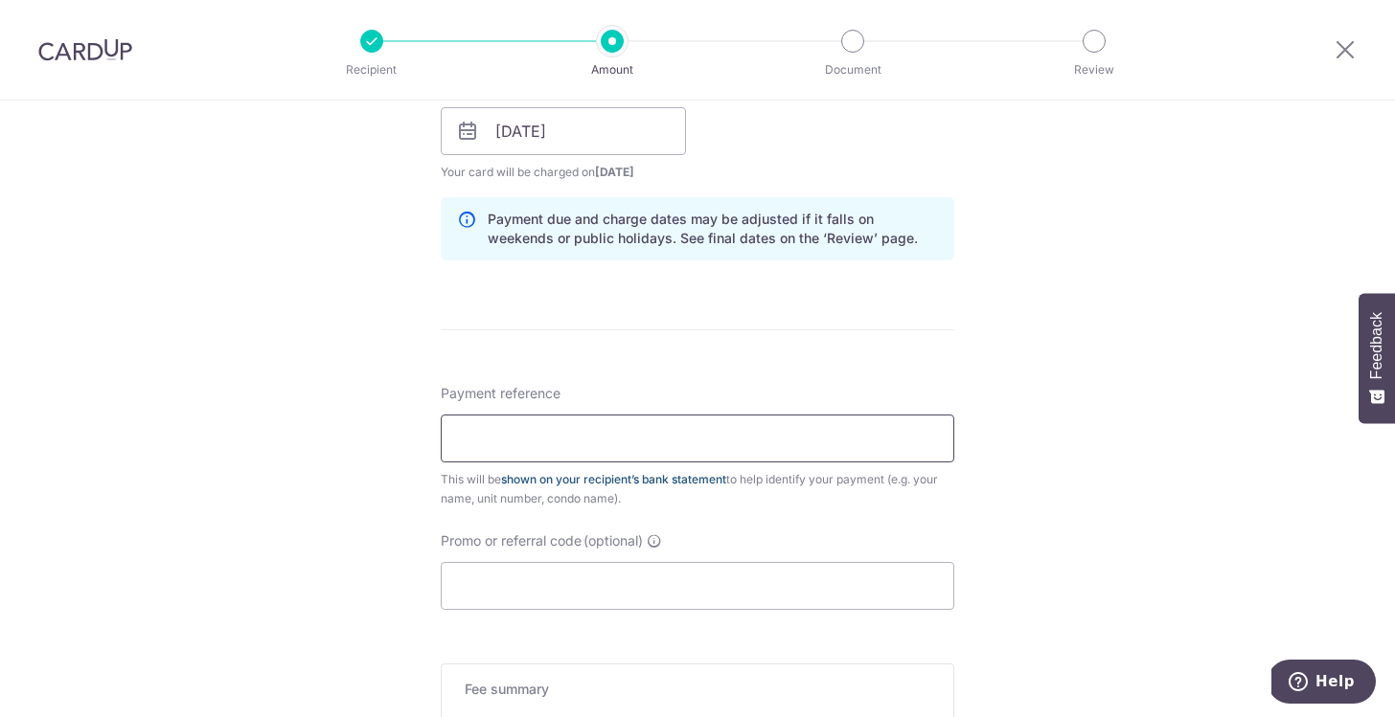
scroll to position [917, 0]
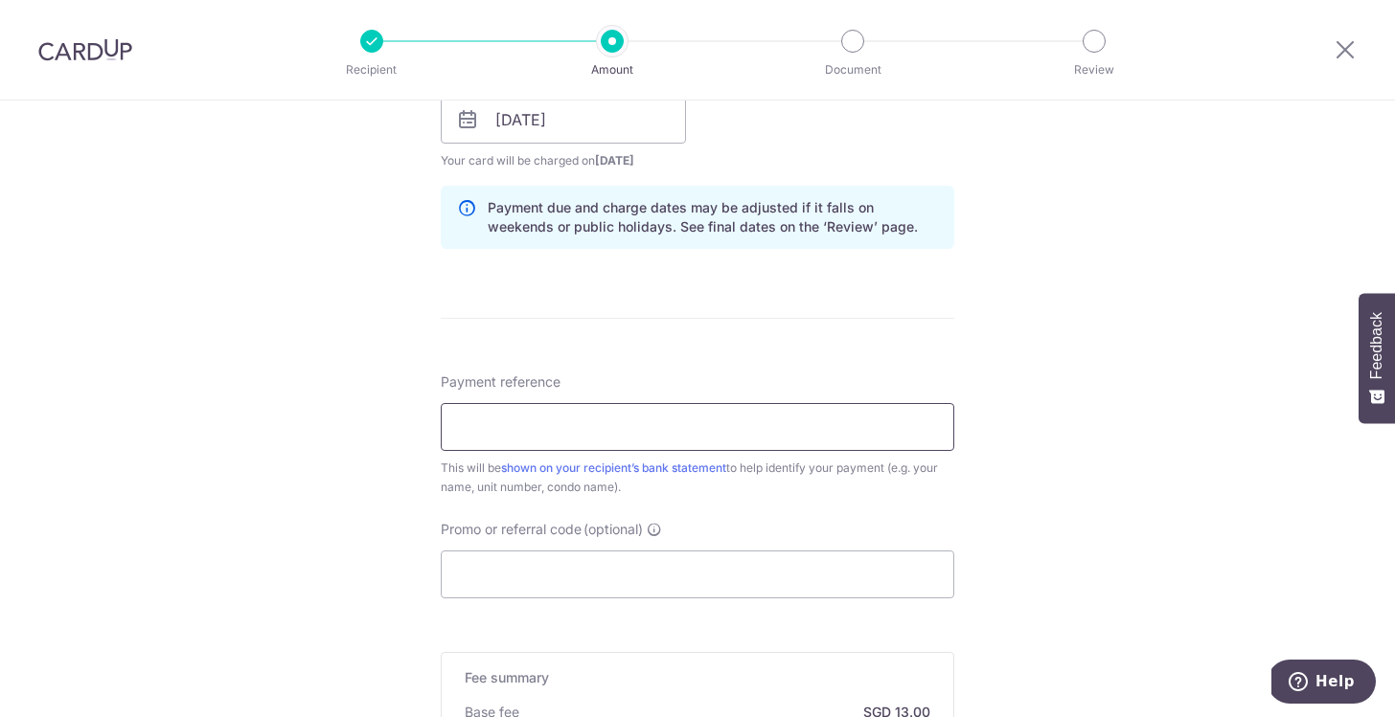
click at [799, 426] on input "Payment reference" at bounding box center [697, 427] width 513 height 48
paste input "HMT2001 Unit ( 20 - 01 ) [PERSON_NAME]"
type input "HMT2001 Unit ( 20 - 01 ) [PERSON_NAME]"
click at [1072, 488] on div "Tell us more about your payment Enter payment amount SGD 500.00 500.00 Select C…" at bounding box center [697, 136] width 1395 height 1904
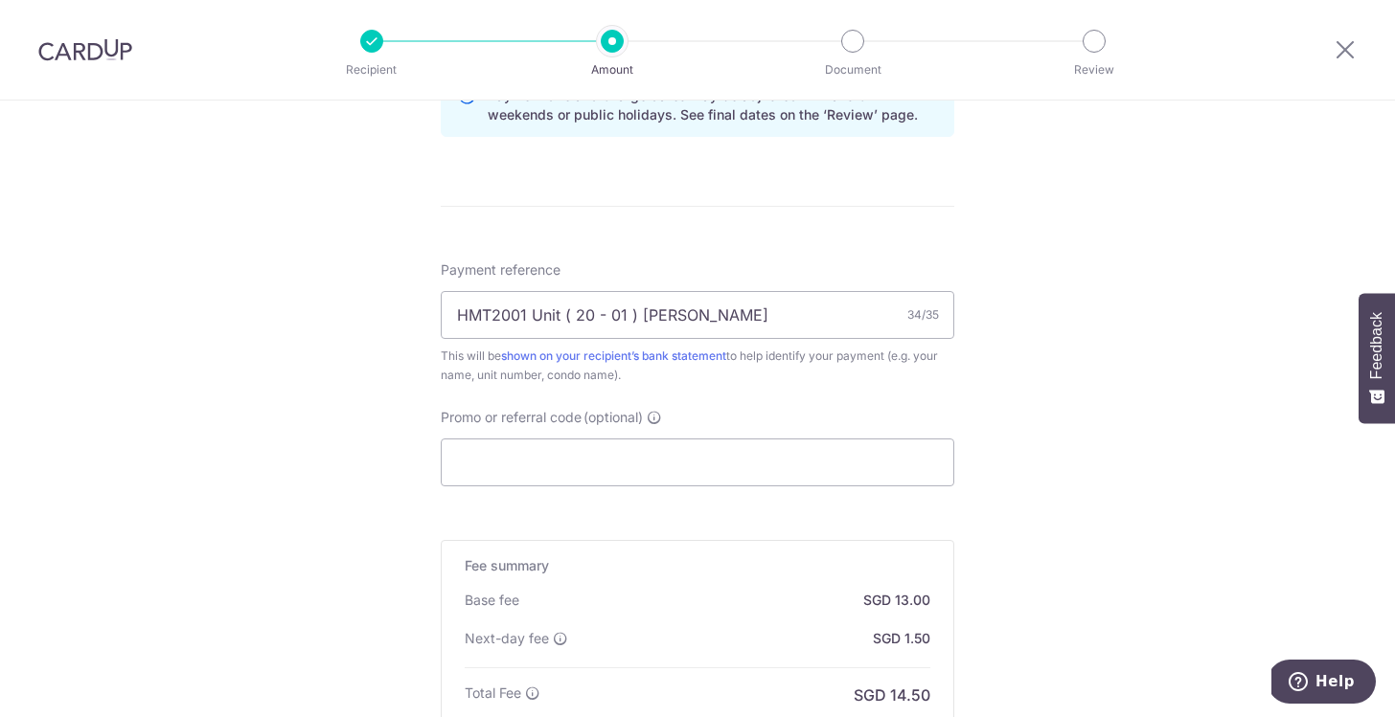
scroll to position [1287, 0]
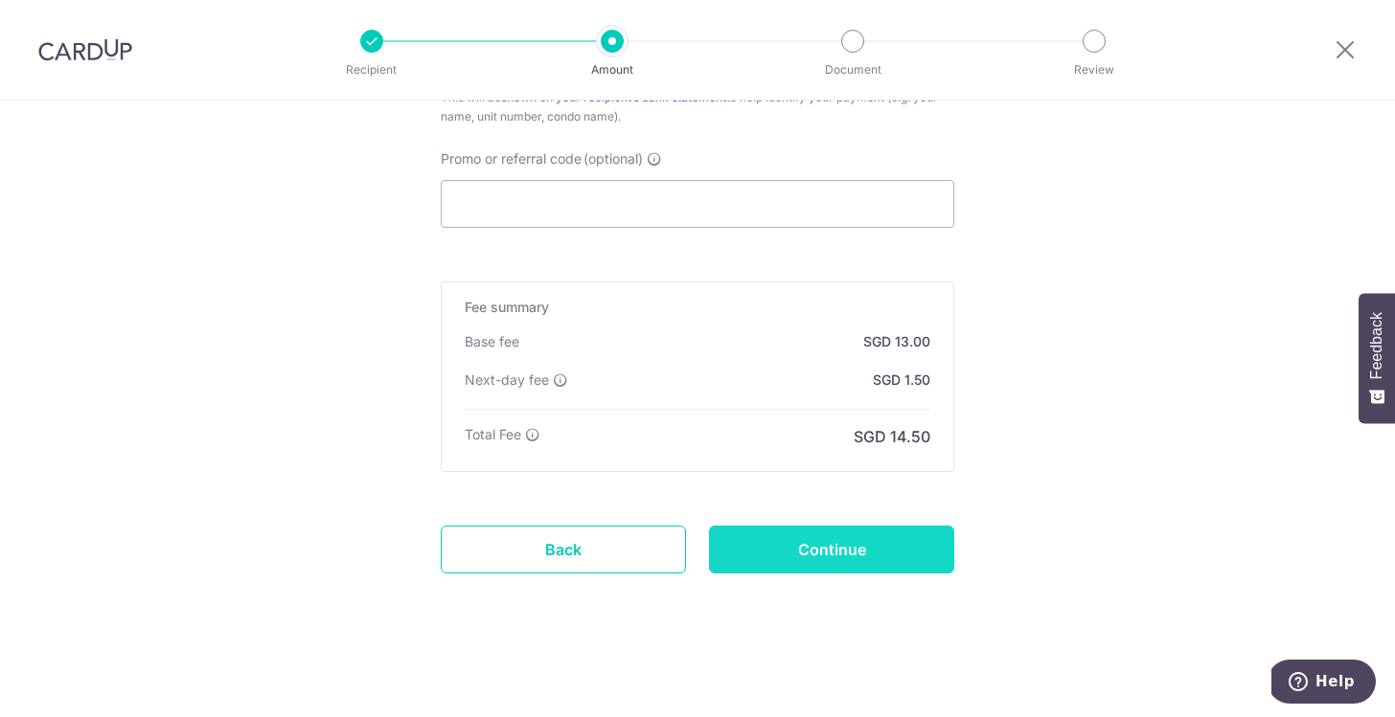
click at [907, 549] on input "Continue" at bounding box center [831, 550] width 245 height 48
type input "Create Schedule"
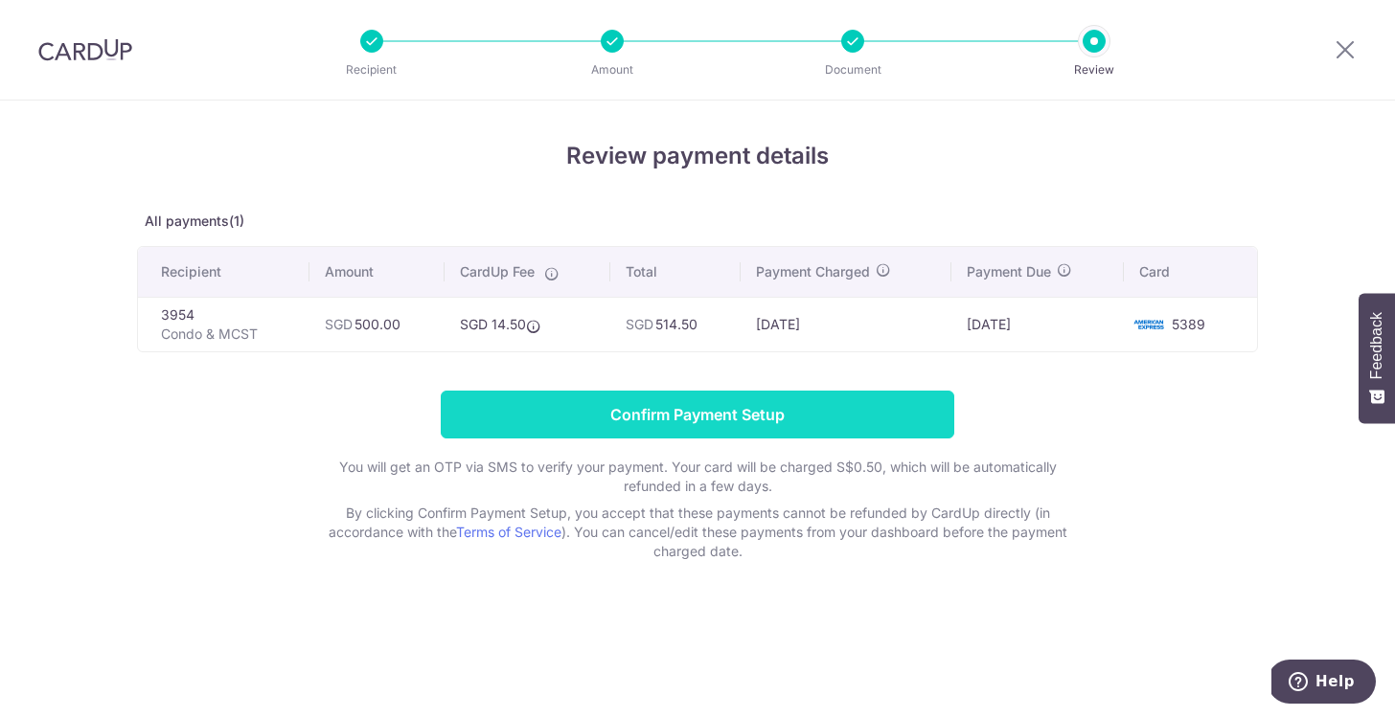
click at [852, 414] on input "Confirm Payment Setup" at bounding box center [697, 415] width 513 height 48
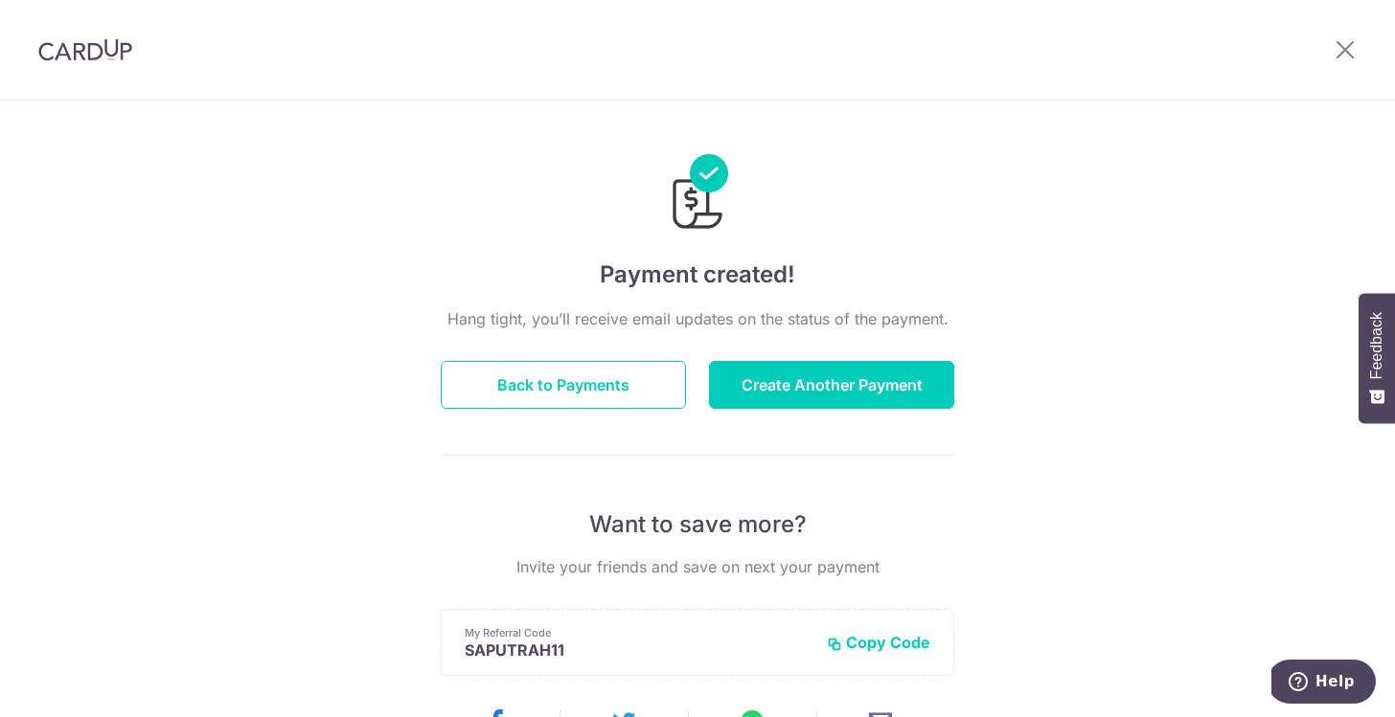
click at [1372, 43] on div at bounding box center [1345, 50] width 100 height 100
click at [1343, 42] on icon at bounding box center [1344, 49] width 23 height 24
